Goal: Find specific page/section: Find specific page/section

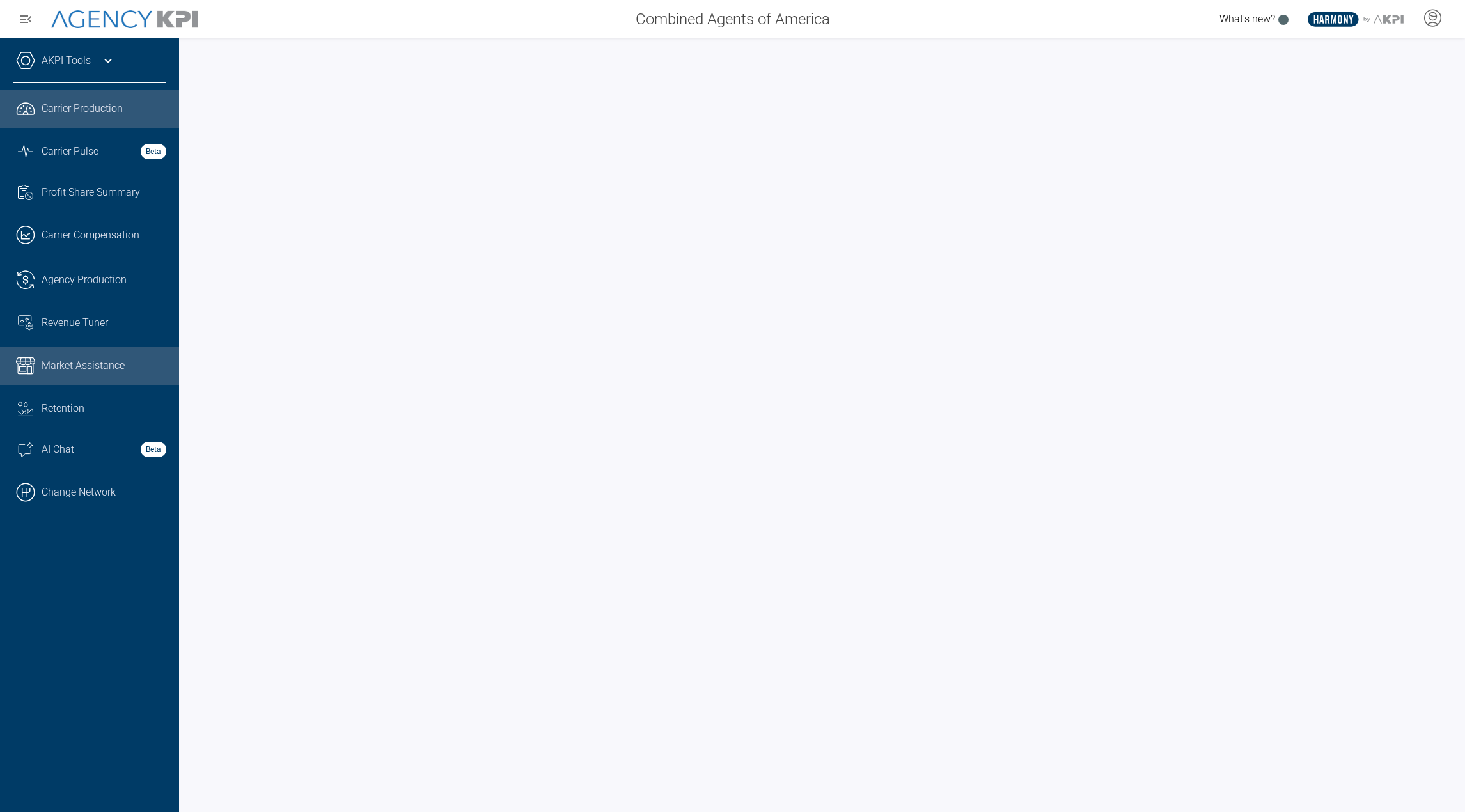
click at [82, 375] on link "Market Assistance" at bounding box center [90, 366] width 179 height 38
click at [107, 363] on span "Market Assistance" at bounding box center [83, 366] width 83 height 16
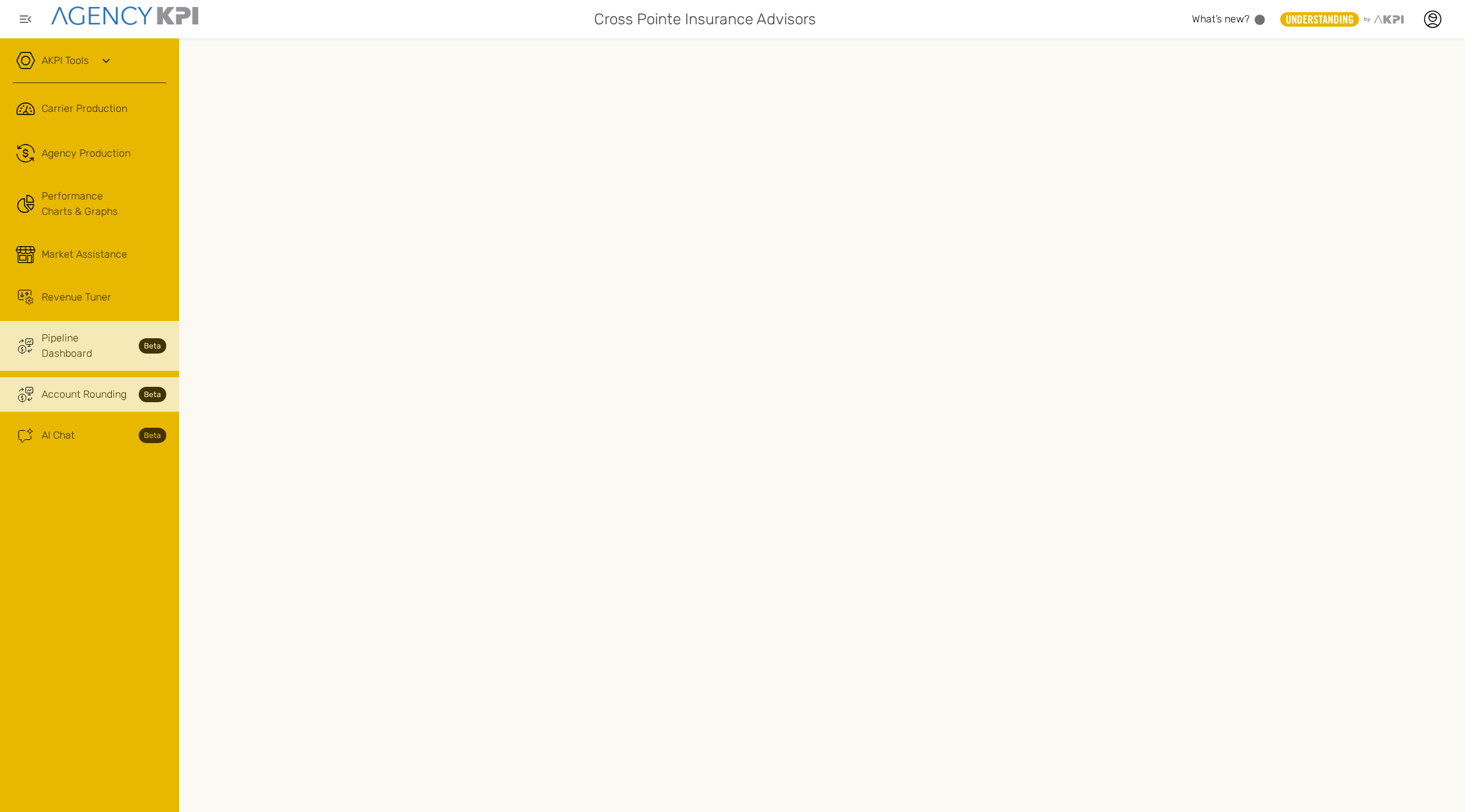
click at [78, 386] on span "Account Rounding" at bounding box center [84, 394] width 85 height 16
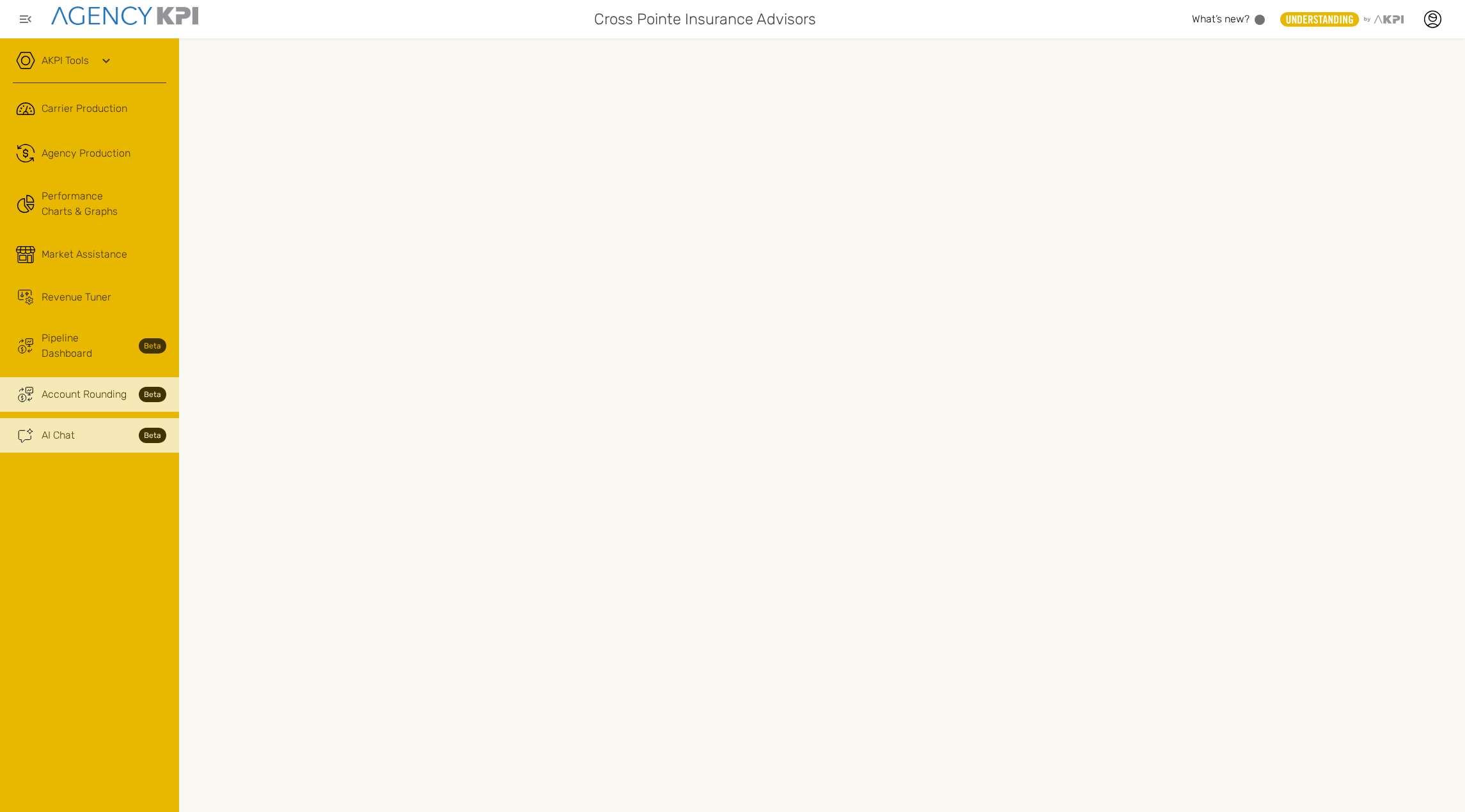
click at [78, 427] on div "AI Chat Beta" at bounding box center [104, 435] width 124 height 16
